Goal: Communication & Community: Answer question/provide support

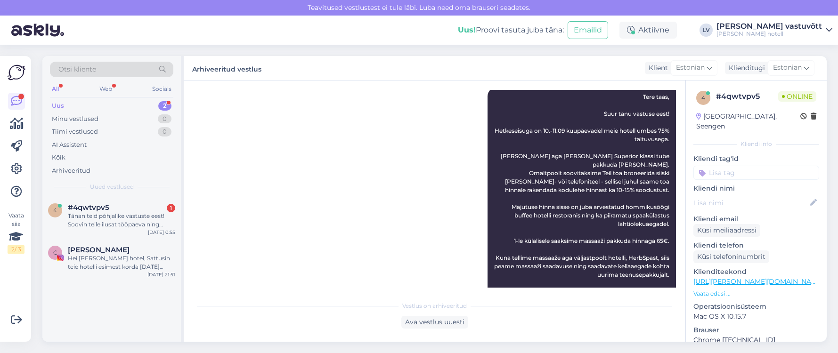
scroll to position [710, 0]
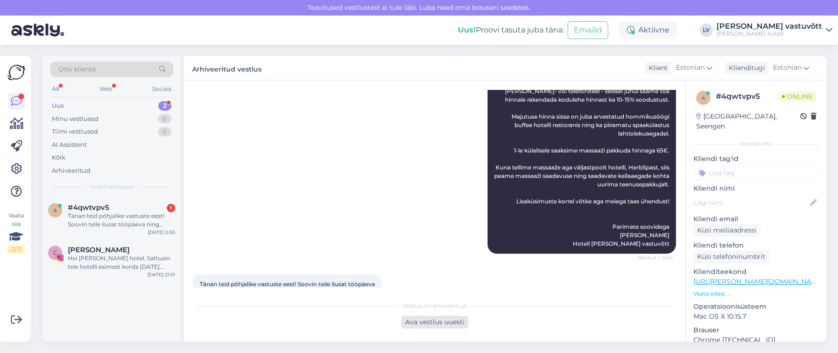
click at [448, 317] on div "Ava vestlus uuesti" at bounding box center [434, 322] width 67 height 13
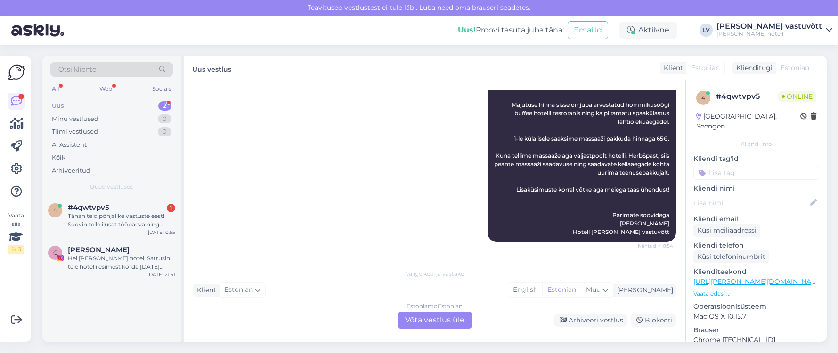
scroll to position [743, 0]
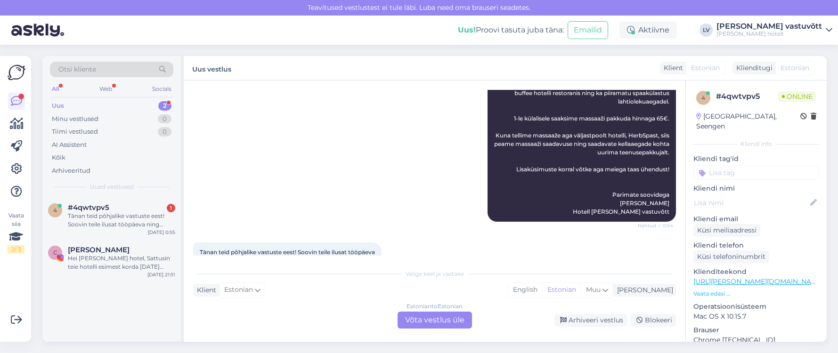
click at [427, 318] on div "Estonian to Estonian Võta vestlus üle" at bounding box center [435, 320] width 74 height 17
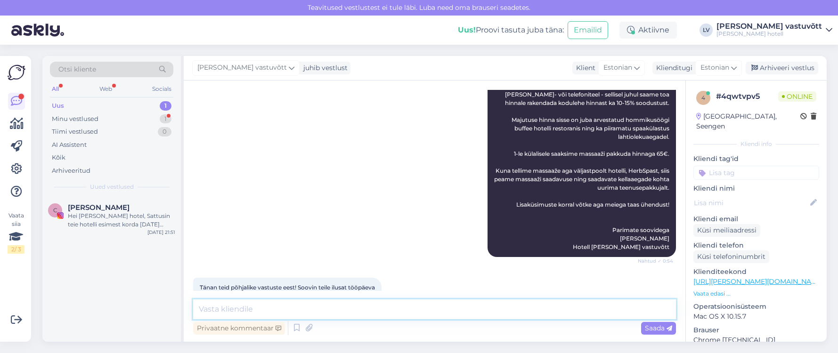
click at [385, 302] on textarea at bounding box center [434, 310] width 483 height 20
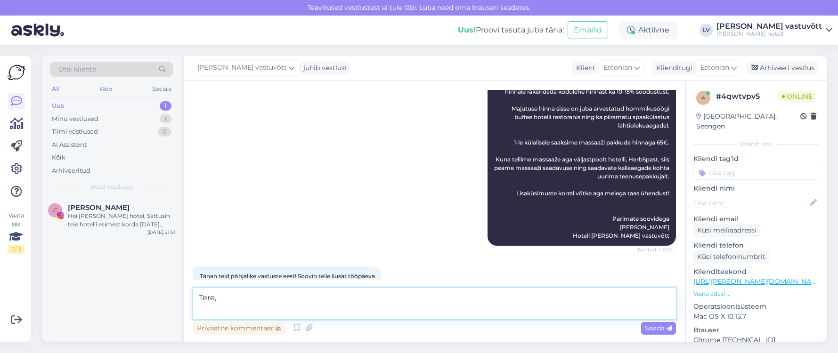
scroll to position [730, 0]
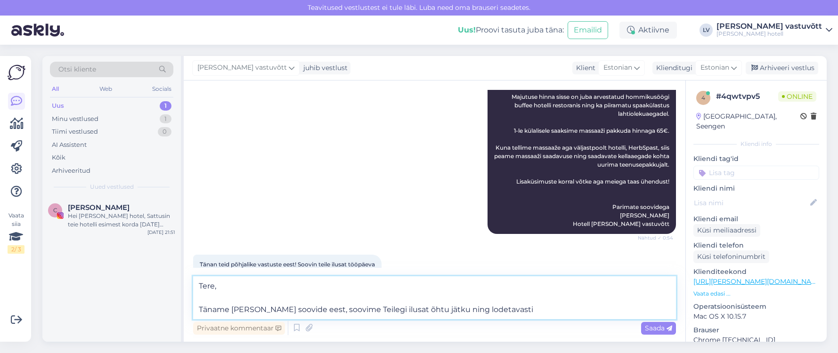
click at [475, 309] on textarea "Tere, Täname [PERSON_NAME] soovide eest, soovime Teilegi ilusat õhtu jätku ning…" at bounding box center [434, 298] width 483 height 43
click at [524, 312] on textarea "Tere, Täname [PERSON_NAME] soovide eest, soovime Teilegi ilusat õhtu jätku ning…" at bounding box center [434, 298] width 483 height 43
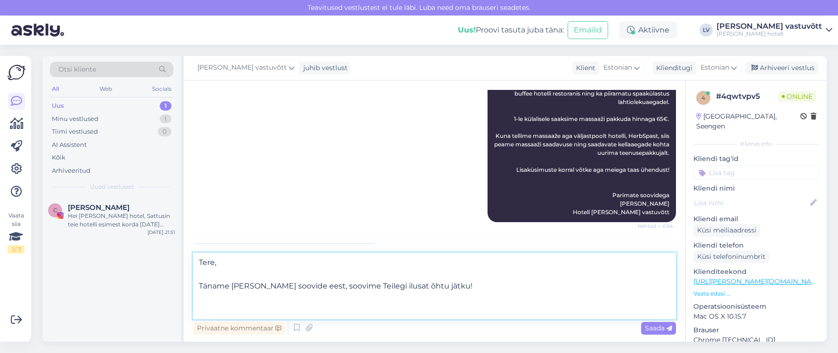
scroll to position [743, 0]
click at [323, 288] on textarea "Tere, Täname [PERSON_NAME] soovide eest, soovime Teilegi ilusat õhtu jätku!" at bounding box center [434, 286] width 483 height 66
click at [301, 304] on textarea "Tere, Täname [PERSON_NAME] soovide eest ning soovime Teilegi ilusat õhtu jätku!" at bounding box center [434, 286] width 483 height 66
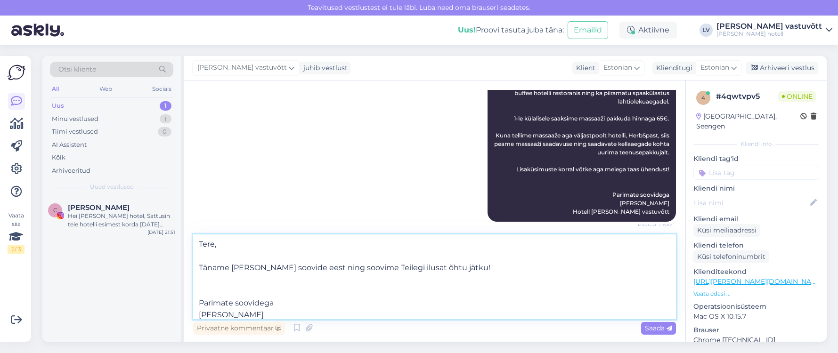
scroll to position [12, 0]
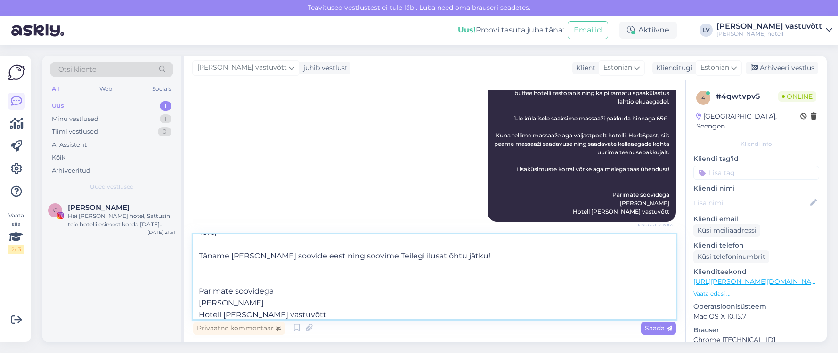
click at [464, 256] on textarea "Tere, Täname [PERSON_NAME] soovide eest ning soovime Teilegi ilusat õhtu jätku!…" at bounding box center [434, 277] width 483 height 85
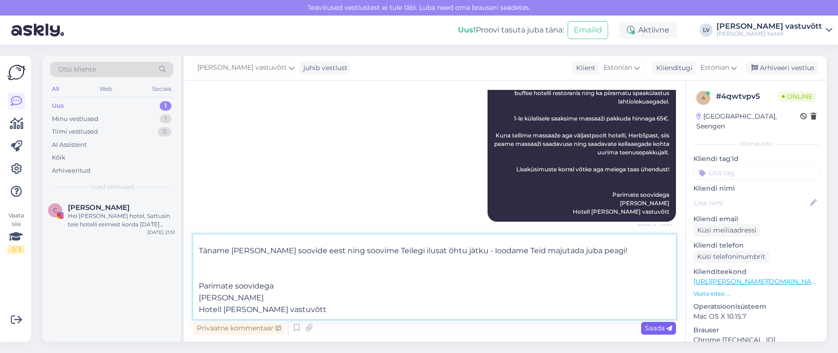
type textarea "Tere, Täname [PERSON_NAME] soovide eest ning soovime Teilegi ilusat õhtu jätku …"
click at [653, 329] on span "Saada" at bounding box center [658, 328] width 27 height 8
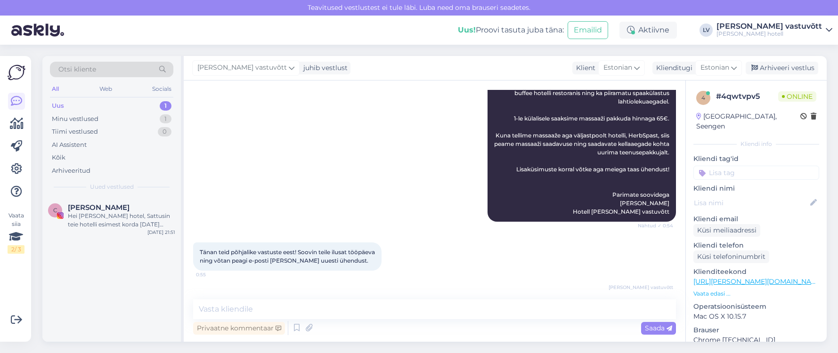
scroll to position [0, 0]
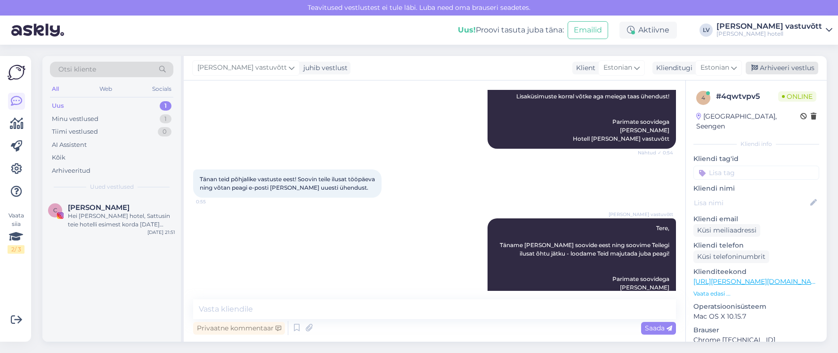
click at [777, 65] on div "Arhiveeri vestlus" at bounding box center [782, 68] width 73 height 13
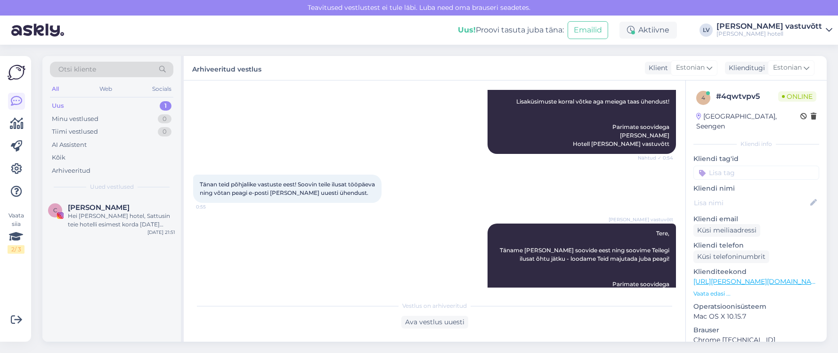
scroll to position [819, 0]
